Goal: Obtain resource: Download file/media

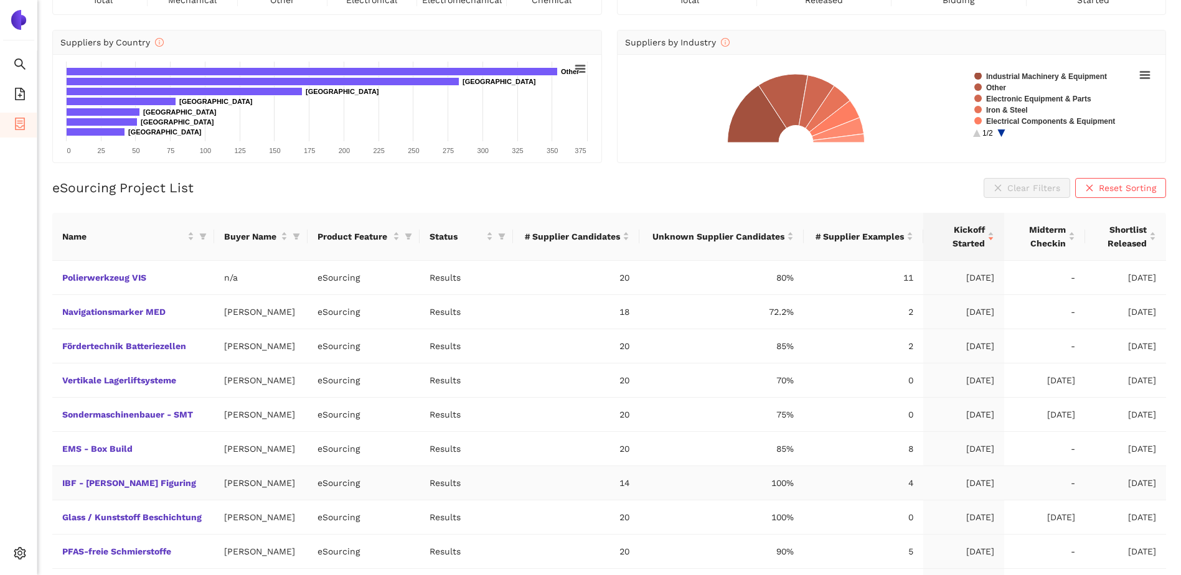
scroll to position [174, 0]
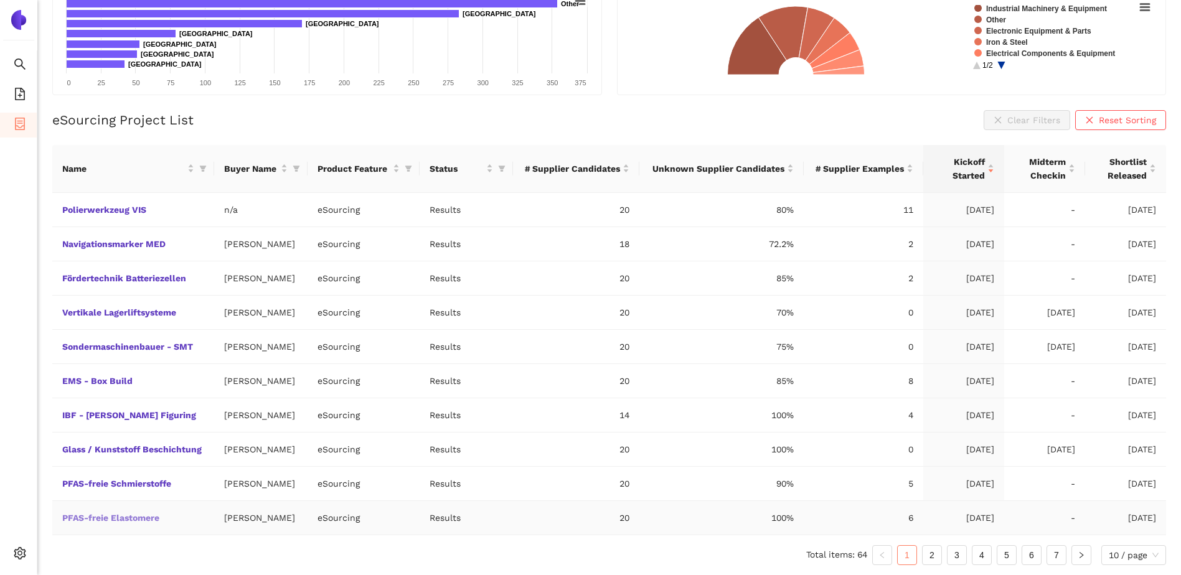
click at [0, 0] on link "PFAS-freie Elastomere" at bounding box center [0, 0] width 0 height 0
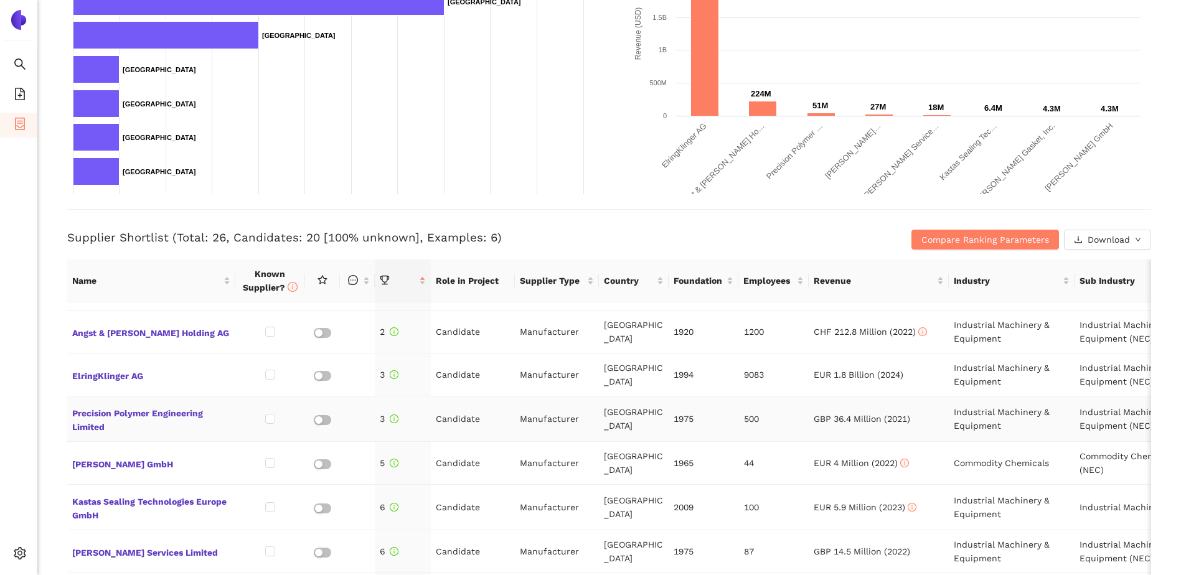
scroll to position [62, 0]
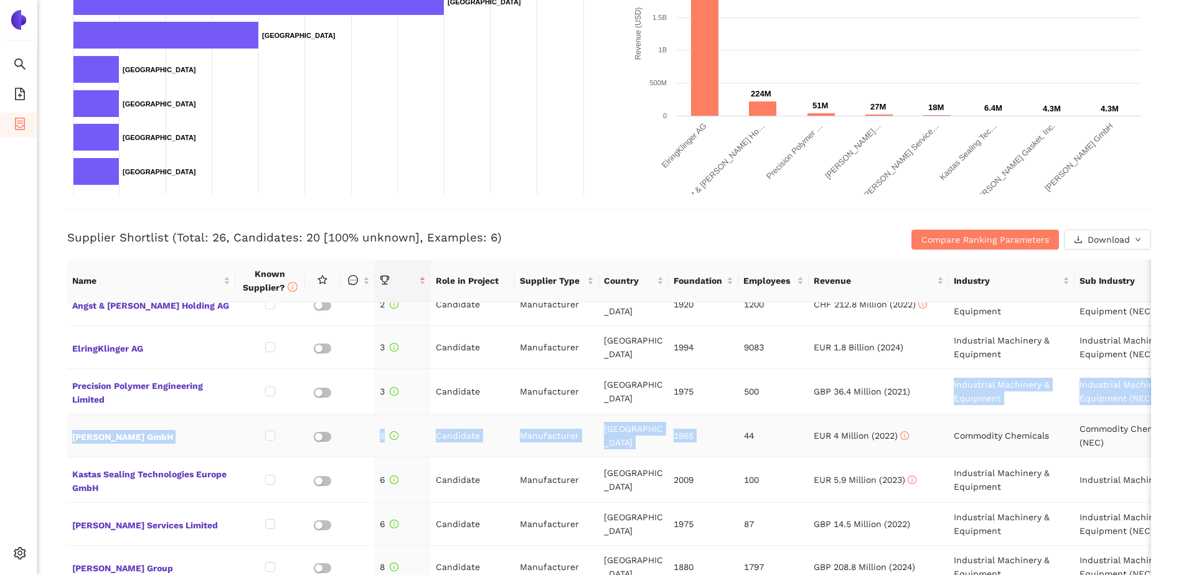
drag, startPoint x: 919, startPoint y: 409, endPoint x: 746, endPoint y: 424, distance: 173.7
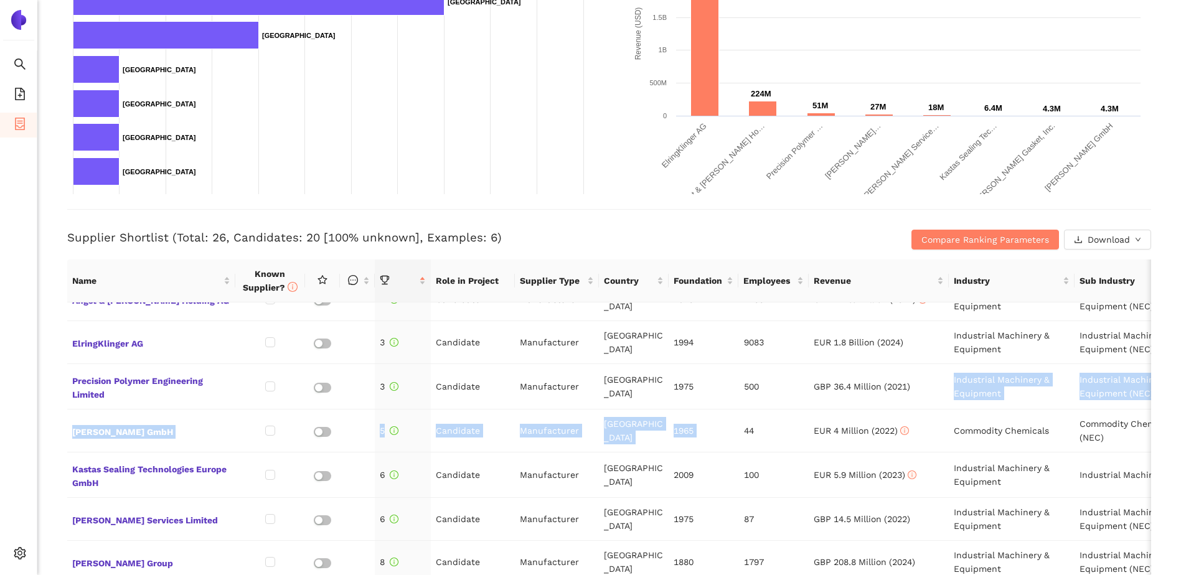
scroll to position [0, 0]
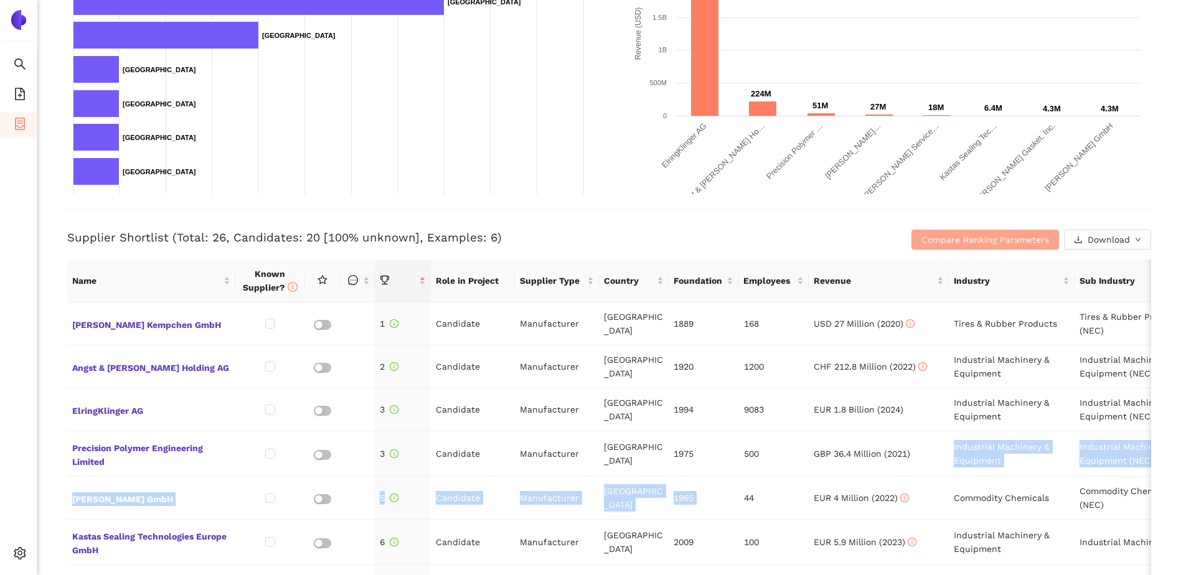
click at [957, 232] on button "Compare Ranking Parameters" at bounding box center [985, 240] width 148 height 20
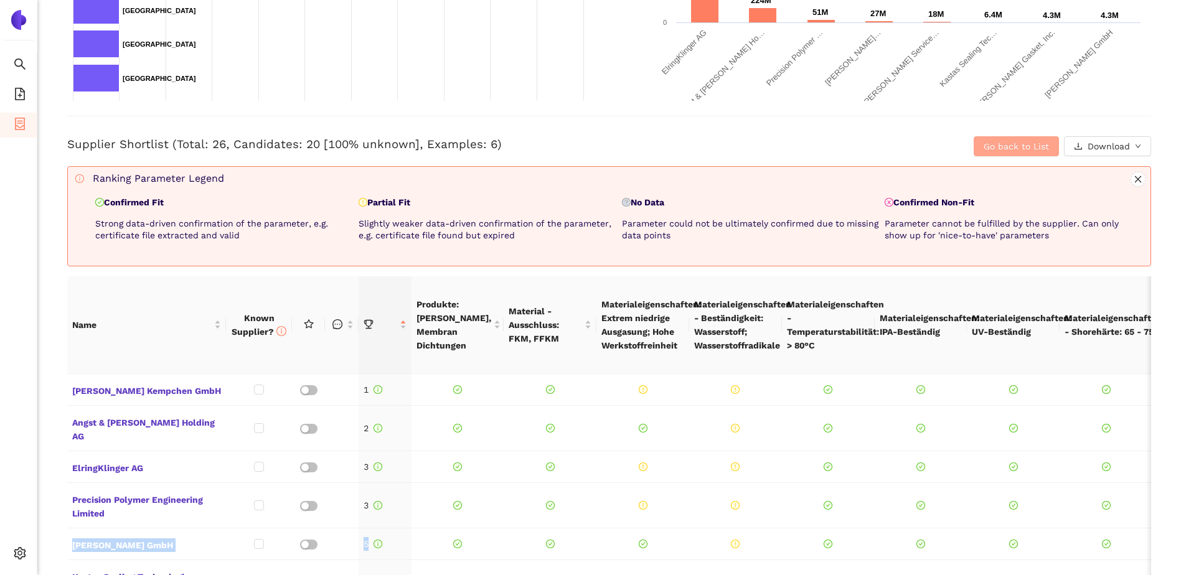
scroll to position [498, 0]
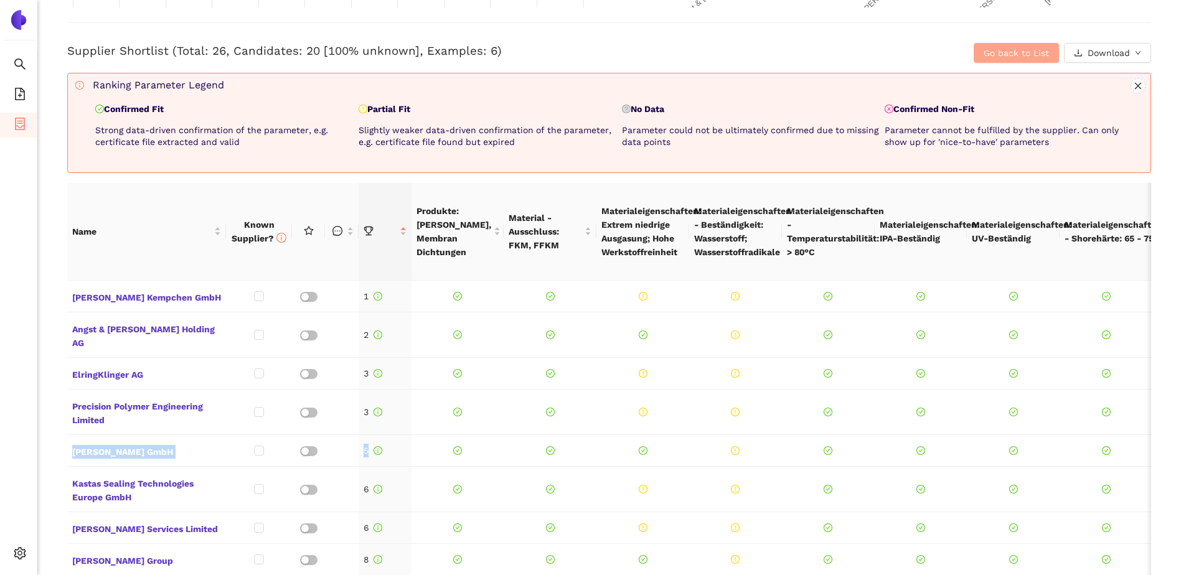
click at [999, 50] on span "Go back to List" at bounding box center [1016, 53] width 65 height 14
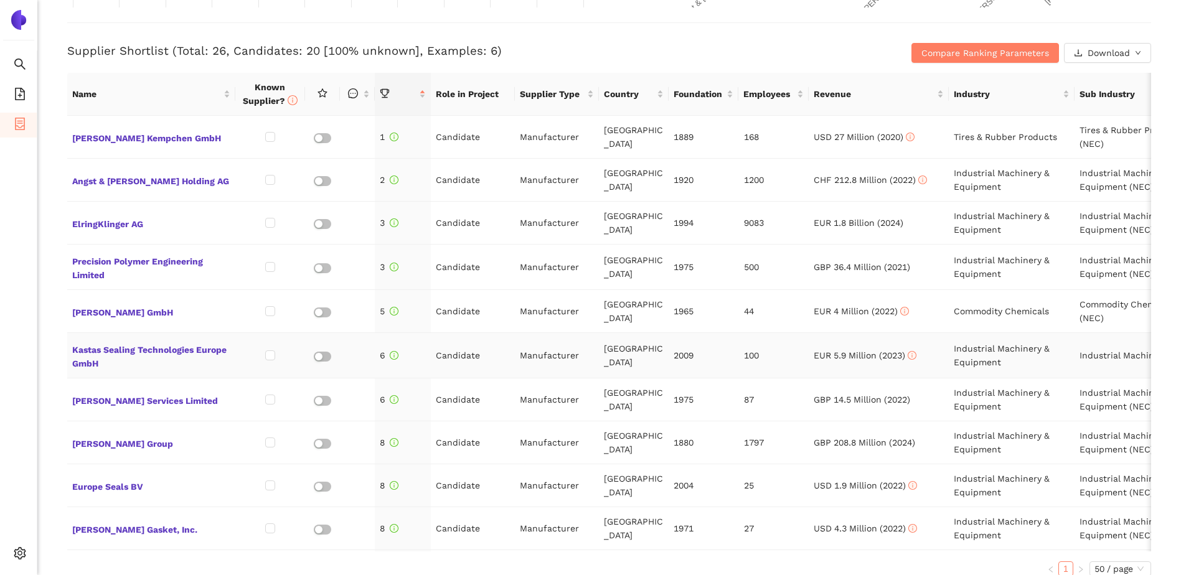
click at [785, 356] on td "100" at bounding box center [774, 355] width 70 height 45
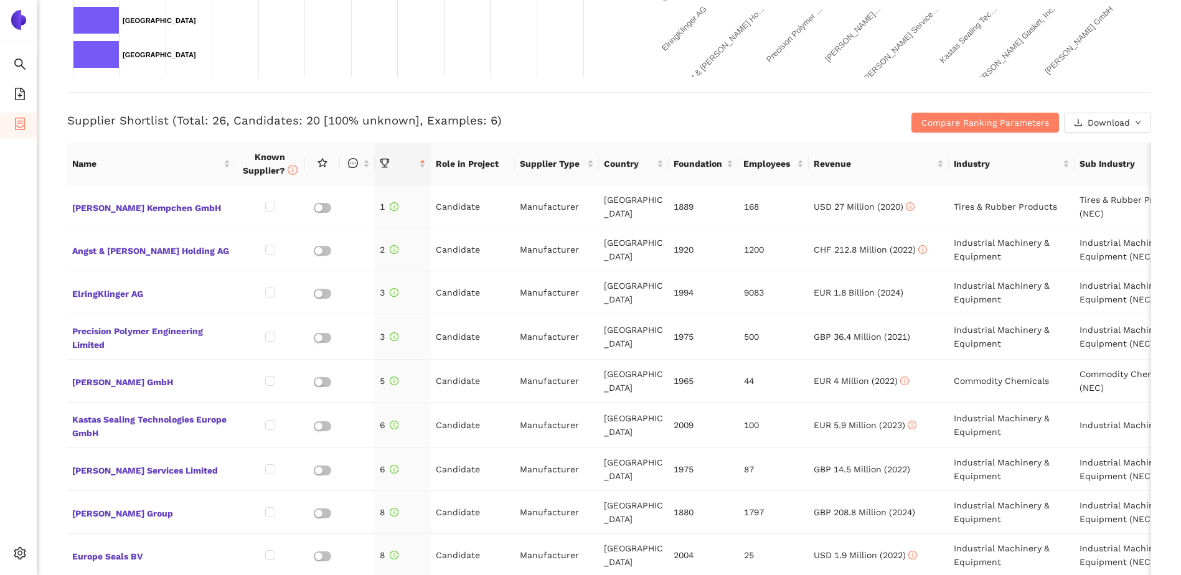
scroll to position [436, 0]
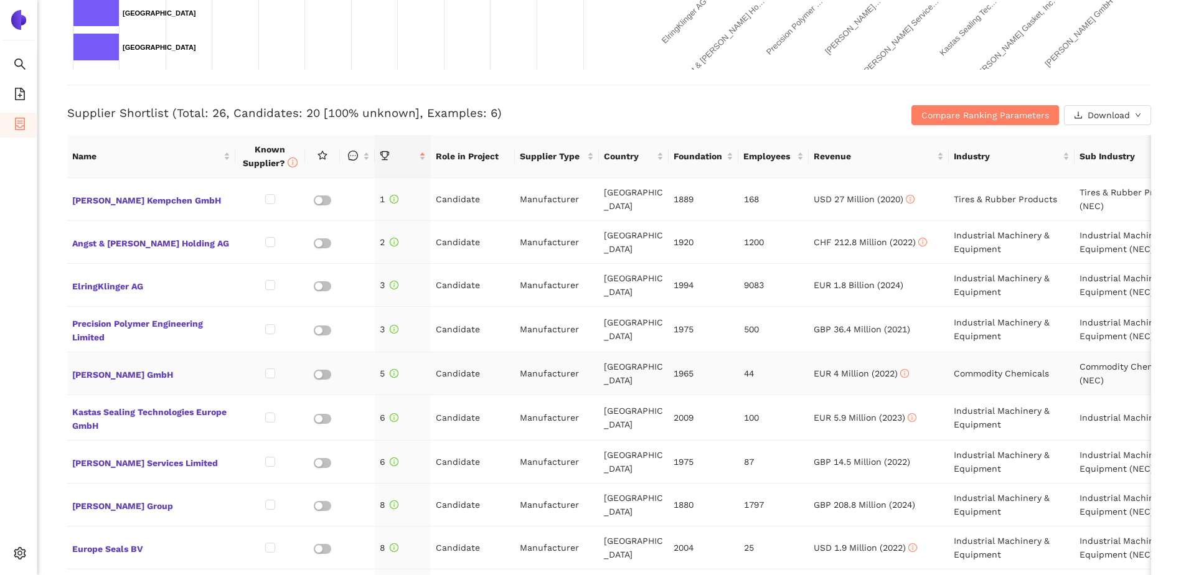
click at [947, 385] on td "EUR 4 Million (2022)" at bounding box center [879, 373] width 140 height 43
click at [1093, 169] on span "XLSX" at bounding box center [1095, 169] width 21 height 14
click at [982, 118] on span "Compare Ranking Parameters" at bounding box center [985, 115] width 128 height 14
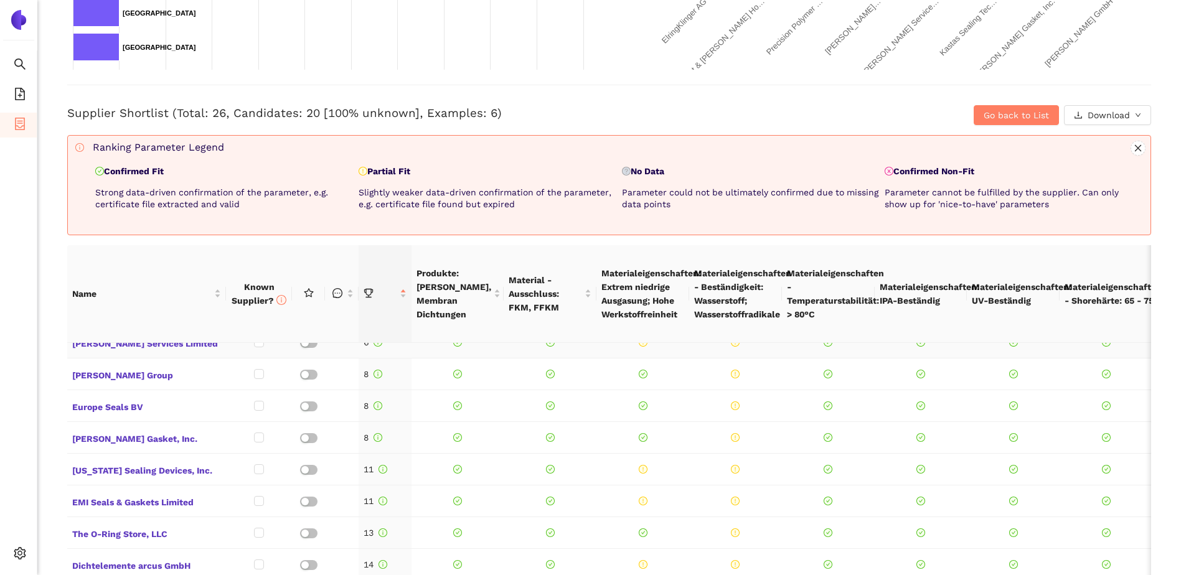
scroll to position [249, 0]
drag, startPoint x: 786, startPoint y: 554, endPoint x: 679, endPoint y: 550, distance: 107.1
click at [679, 550] on tbody "[PERSON_NAME] Kempchen GmbH 1 Angst & [PERSON_NAME] Holding AG 2 ElringKlinger …" at bounding box center [1119, 541] width 2104 height 894
click at [567, 242] on div "Back eSourcing : PFAS-freie Elastomere Project Timeline Entry Mask Kick-Off Don…" at bounding box center [609, 287] width 1144 height 575
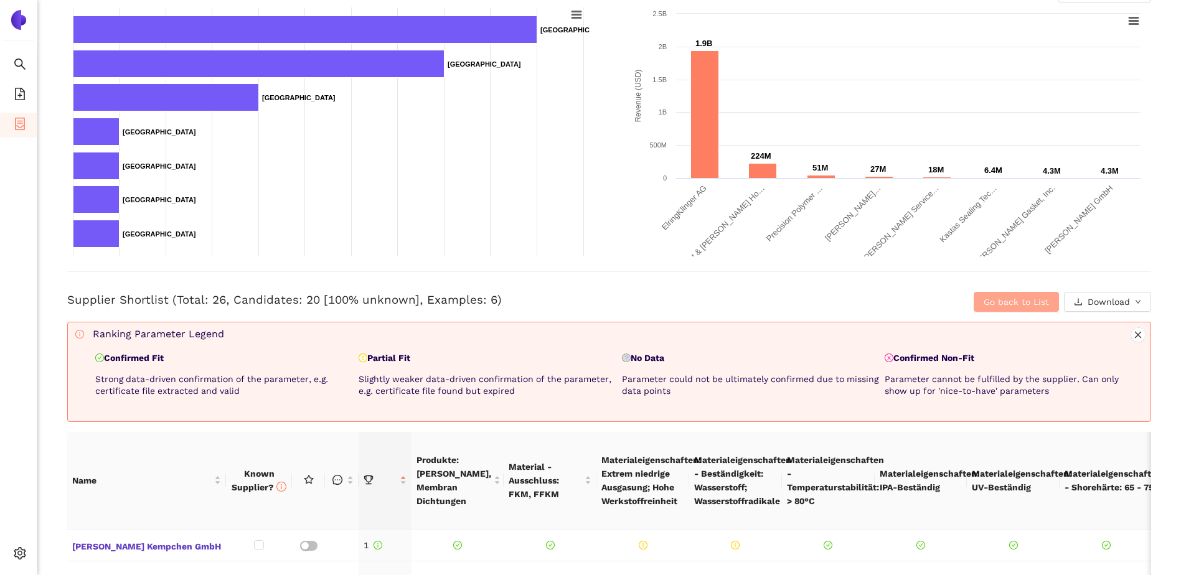
click at [984, 304] on span "Go back to List" at bounding box center [1016, 302] width 65 height 14
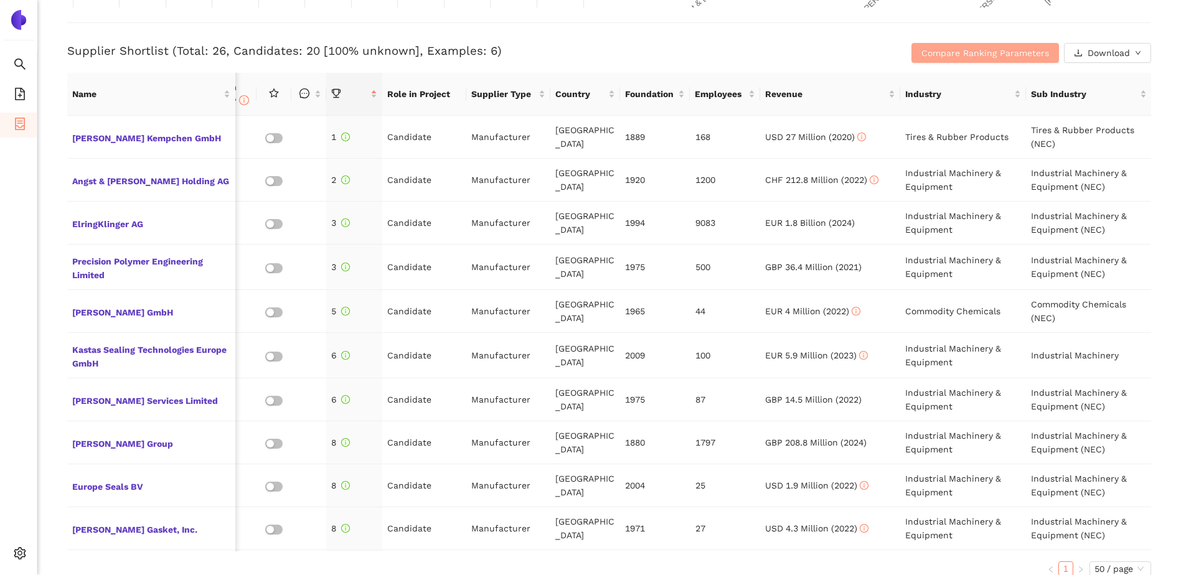
scroll to position [0, 68]
drag, startPoint x: 15, startPoint y: 19, endPoint x: 70, endPoint y: 129, distance: 122.8
click at [15, 19] on img at bounding box center [19, 20] width 20 height 20
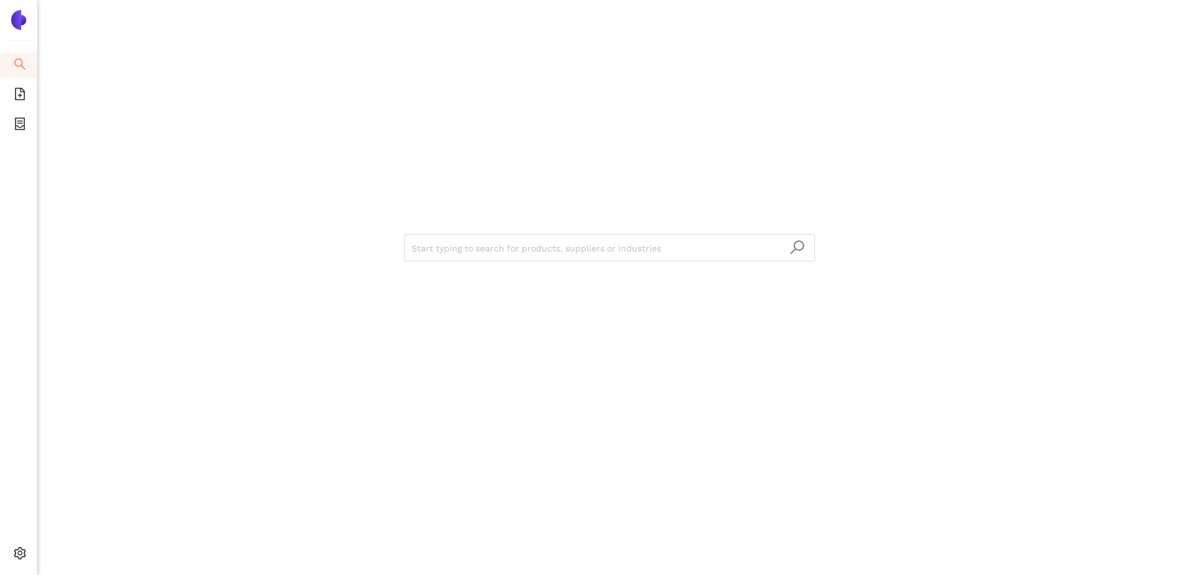
click at [24, 15] on img at bounding box center [19, 20] width 20 height 20
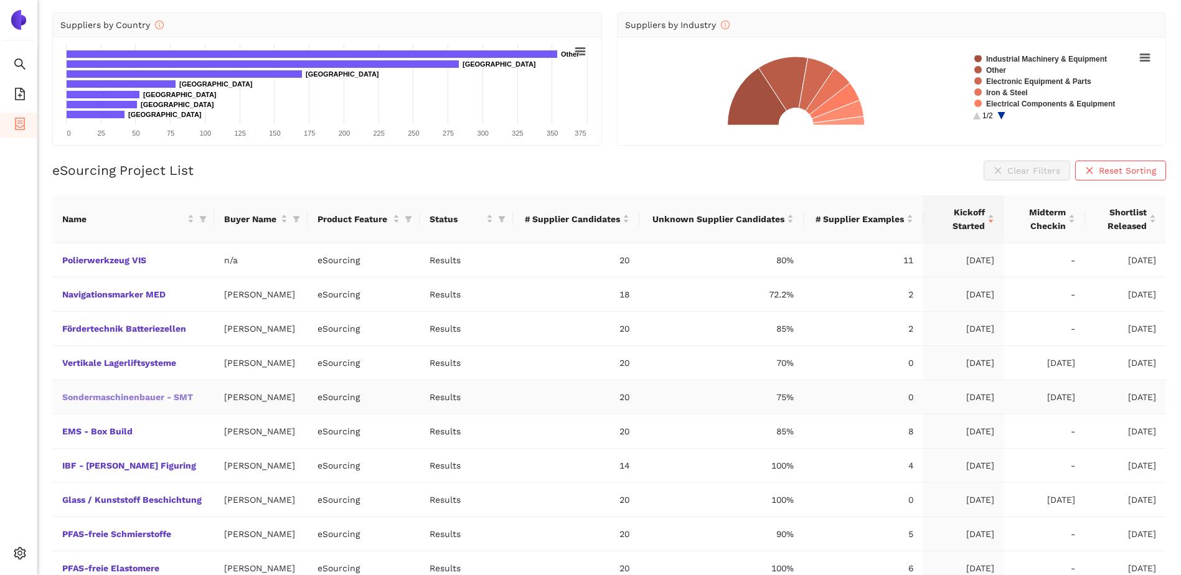
scroll to position [174, 0]
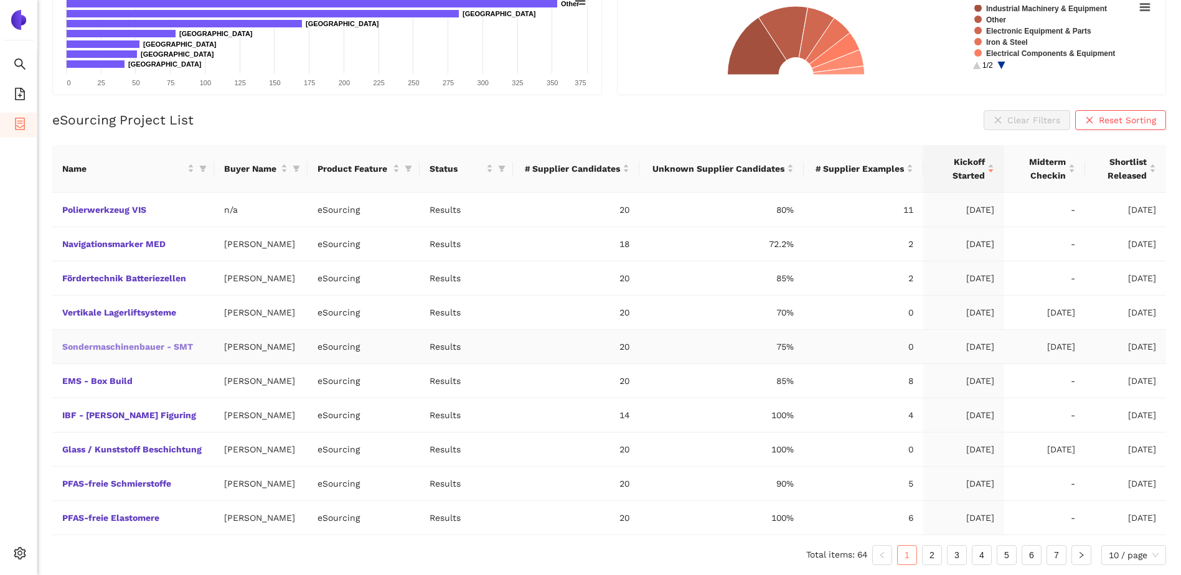
click at [0, 0] on link "Sondermaschinenbauer - SMT" at bounding box center [0, 0] width 0 height 0
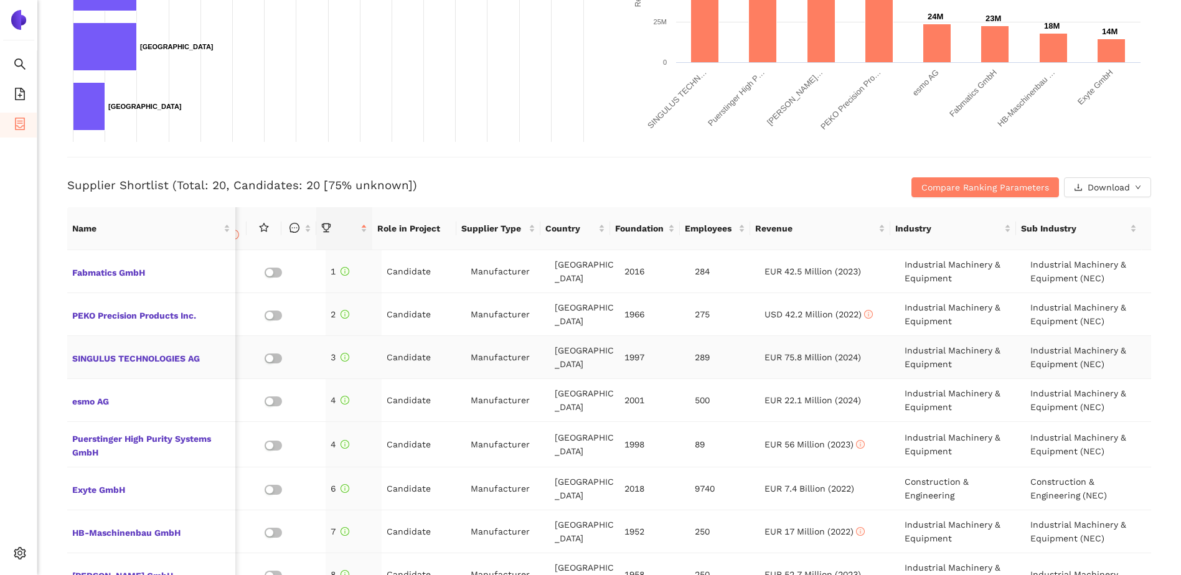
scroll to position [249, 0]
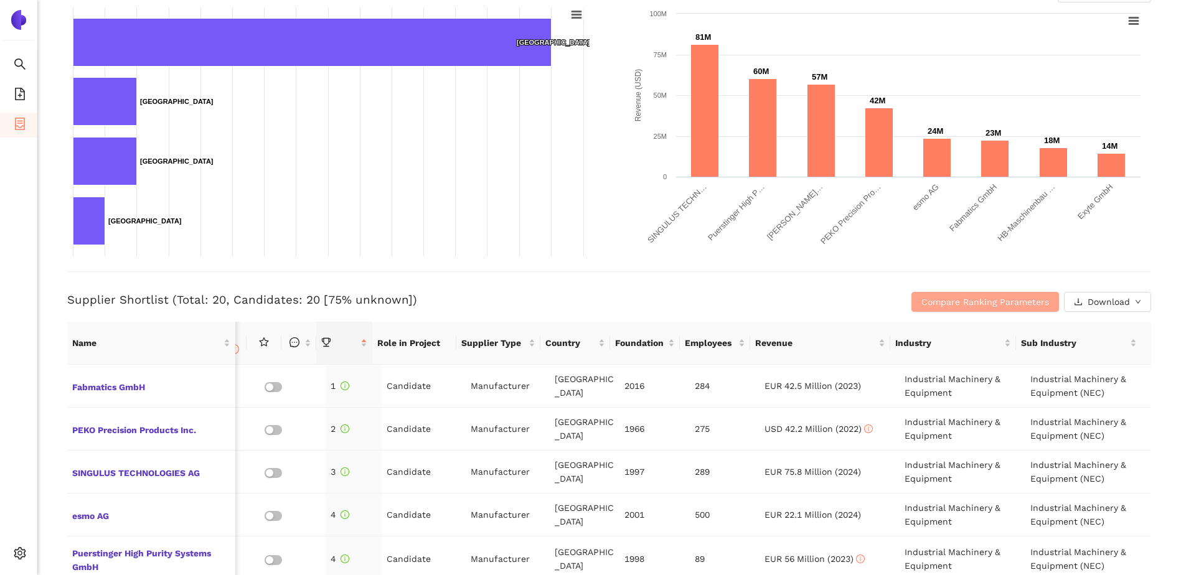
click at [948, 301] on span "Compare Ranking Parameters" at bounding box center [985, 302] width 128 height 14
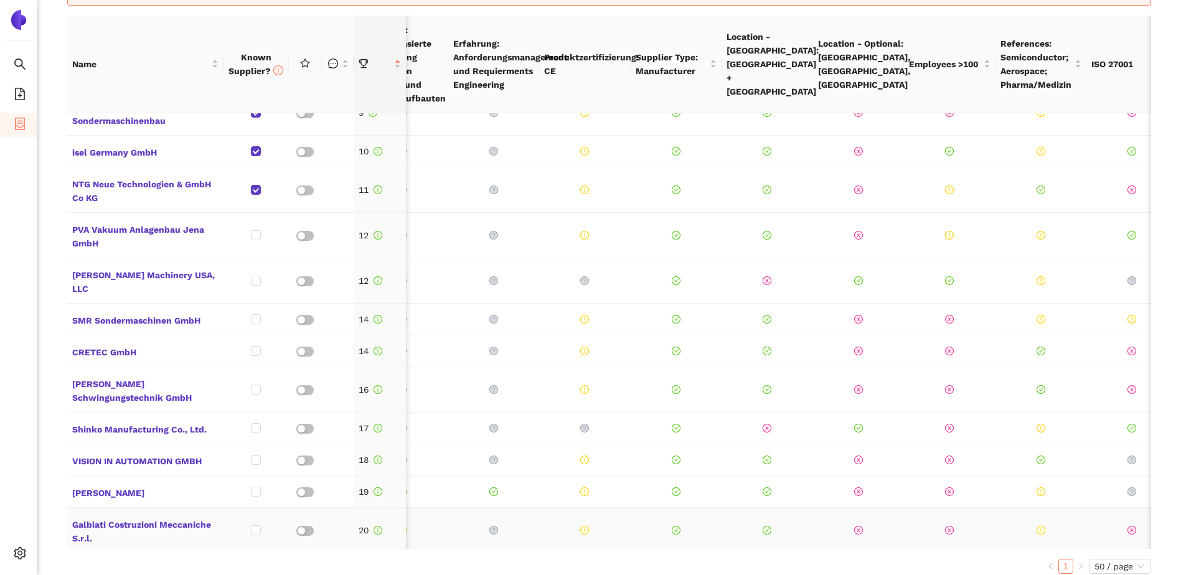
scroll to position [0, 0]
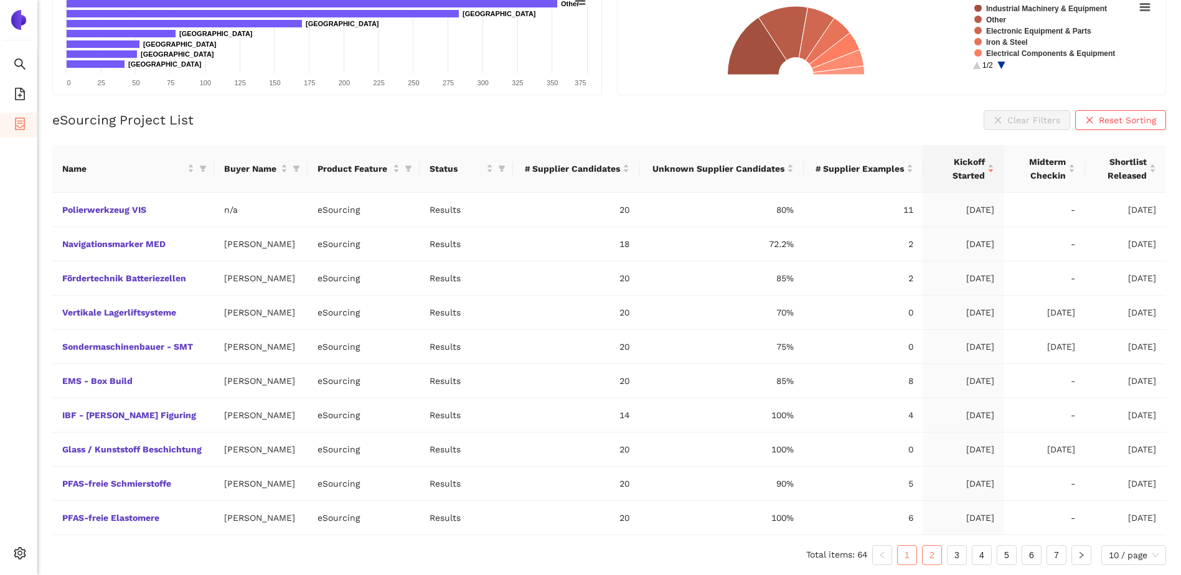
click at [928, 558] on link "2" at bounding box center [932, 555] width 19 height 19
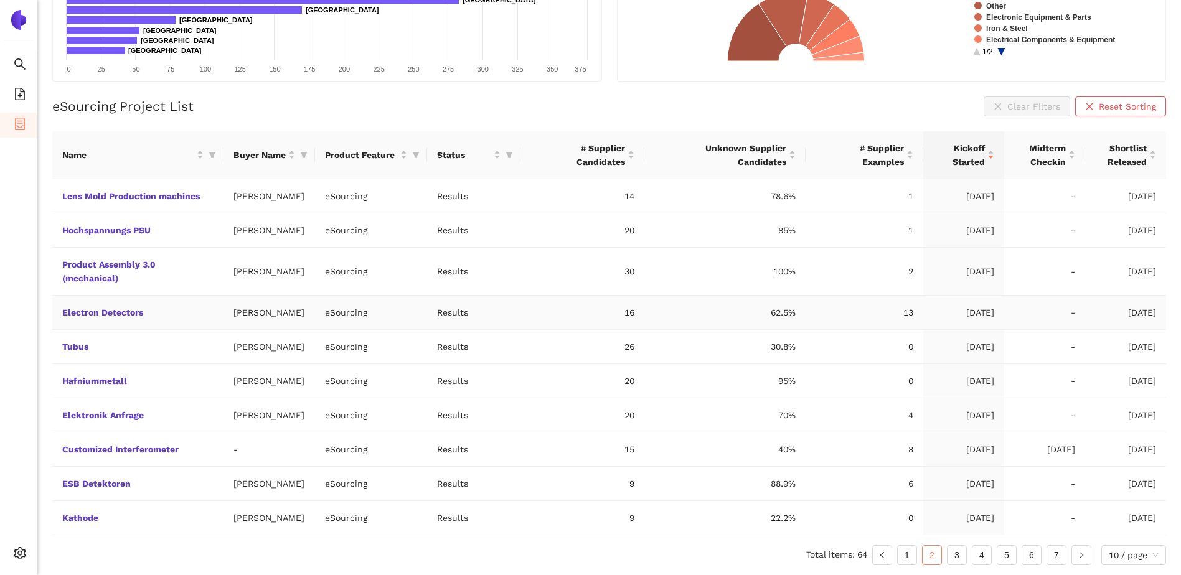
scroll to position [202, 0]
click at [957, 557] on link "3" at bounding box center [957, 555] width 19 height 19
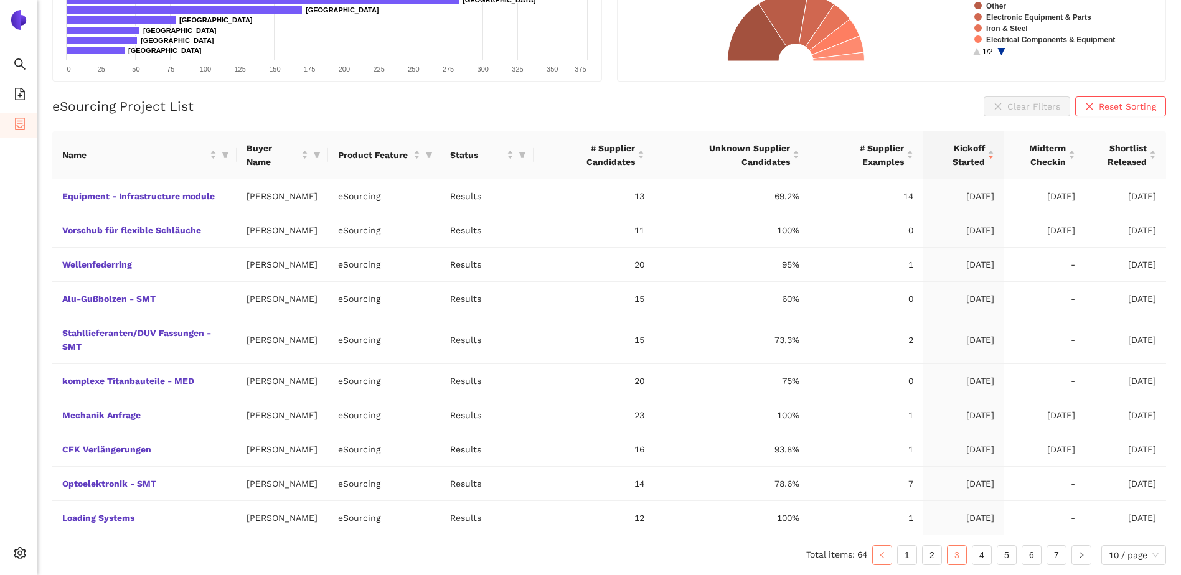
click at [882, 552] on icon "left" at bounding box center [881, 555] width 7 height 7
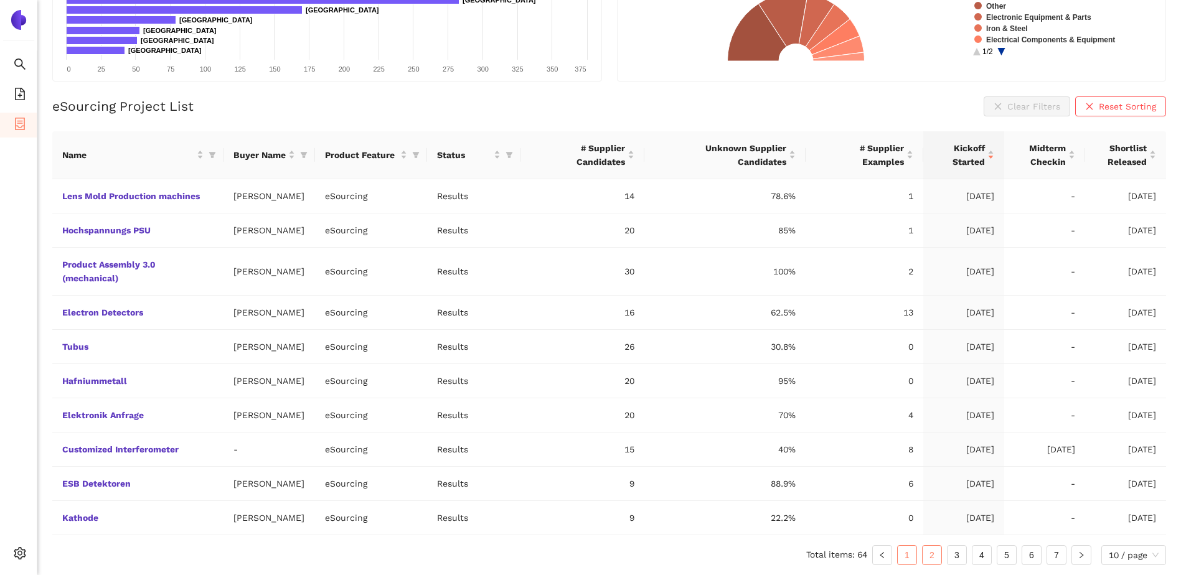
click at [900, 556] on link "1" at bounding box center [907, 555] width 19 height 19
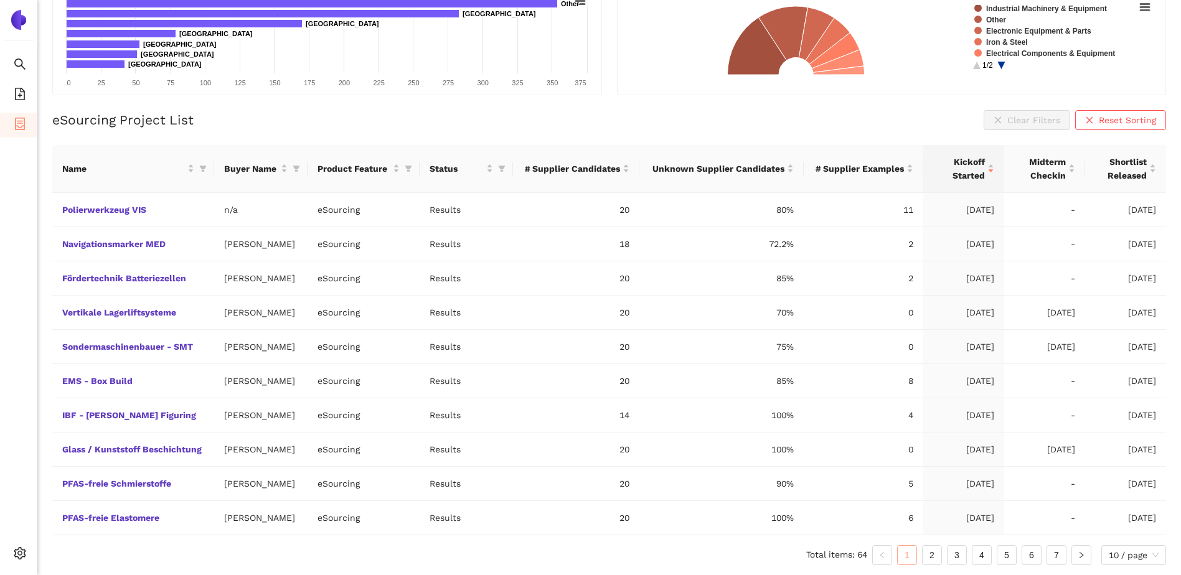
scroll to position [174, 0]
click at [0, 0] on link "PFAS-freie Elastomere" at bounding box center [0, 0] width 0 height 0
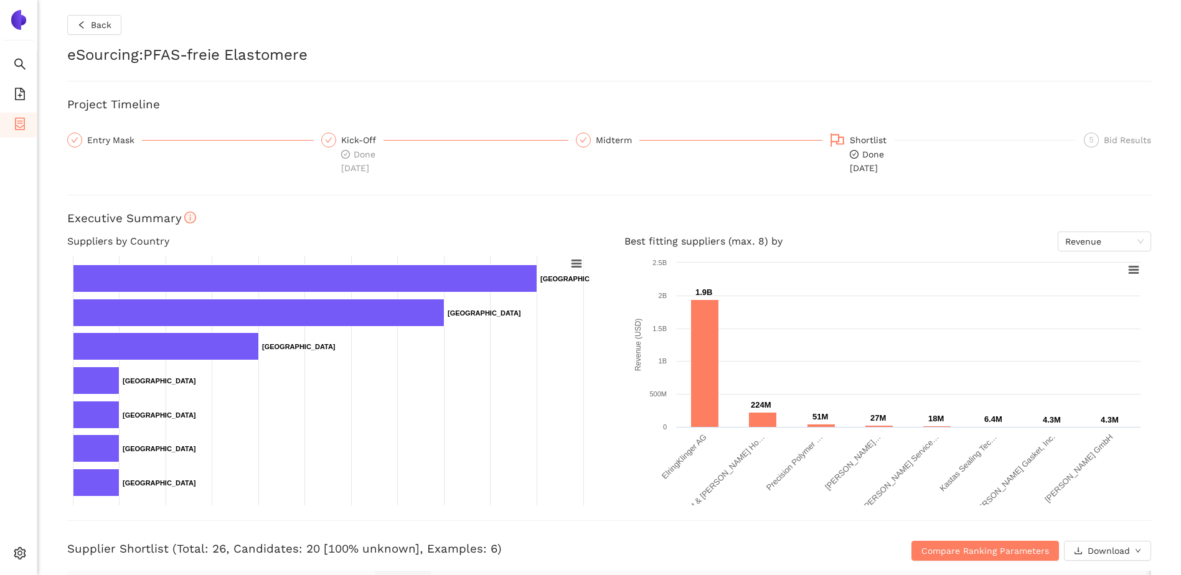
scroll to position [311, 0]
